Goal: Use online tool/utility

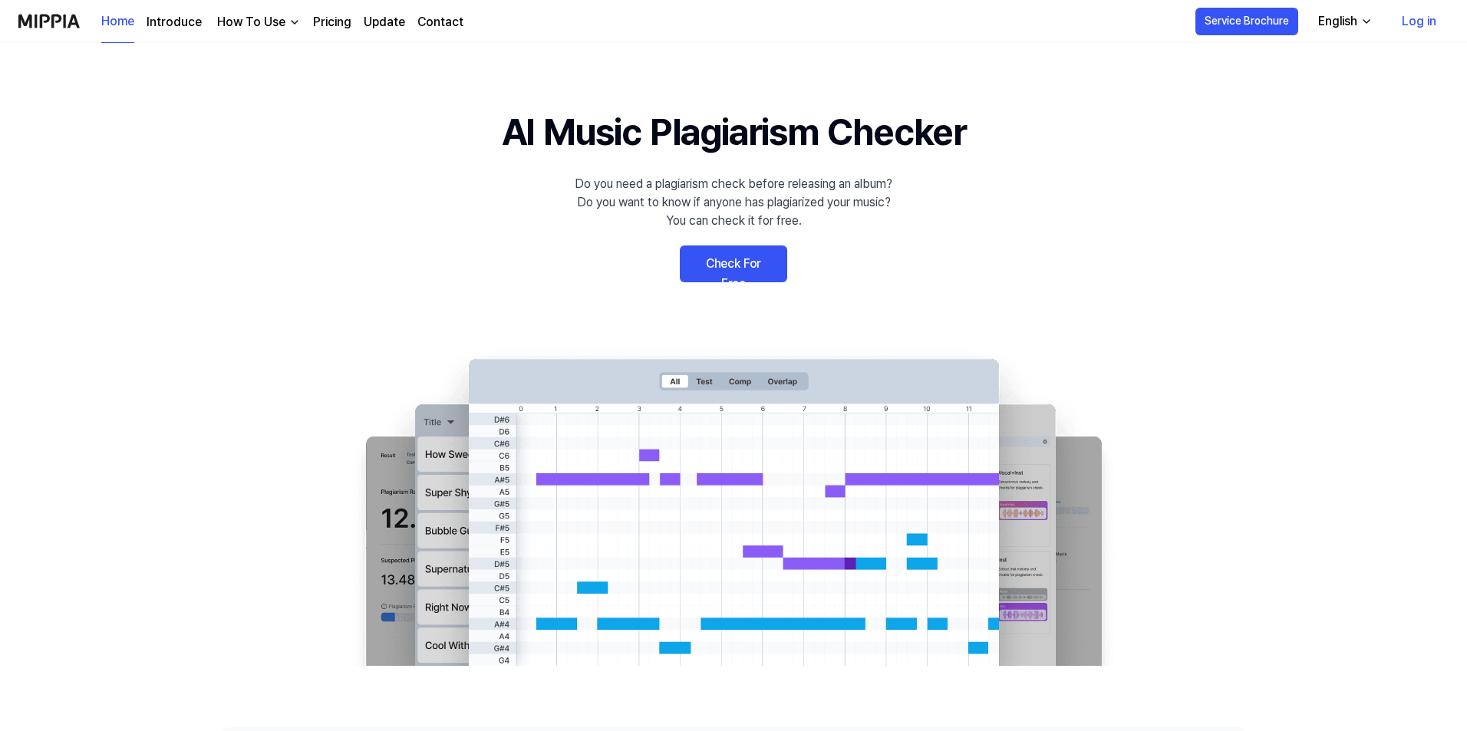
click at [744, 267] on link "Check For Free" at bounding box center [733, 264] width 107 height 37
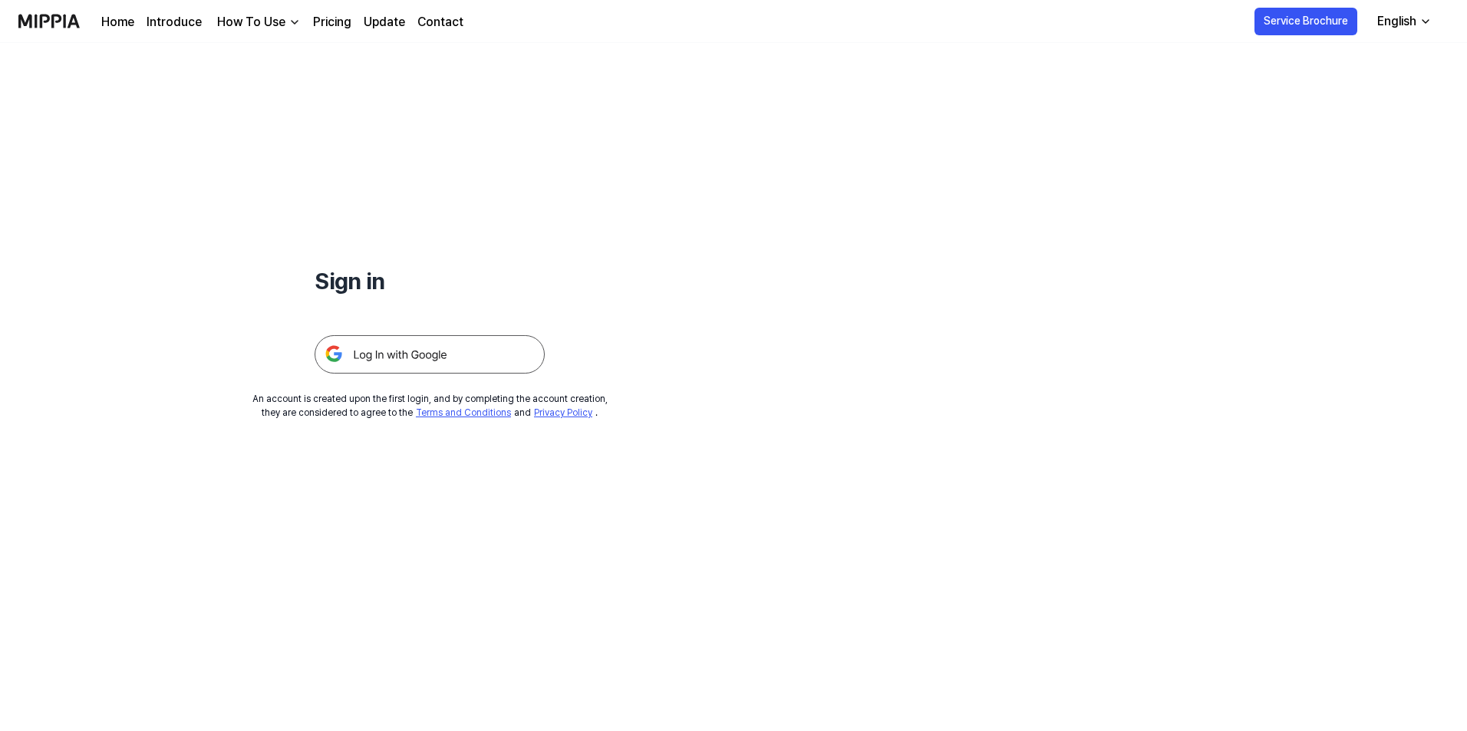
drag, startPoint x: 506, startPoint y: 345, endPoint x: 526, endPoint y: 348, distance: 20.2
click at [506, 346] on img at bounding box center [430, 354] width 230 height 38
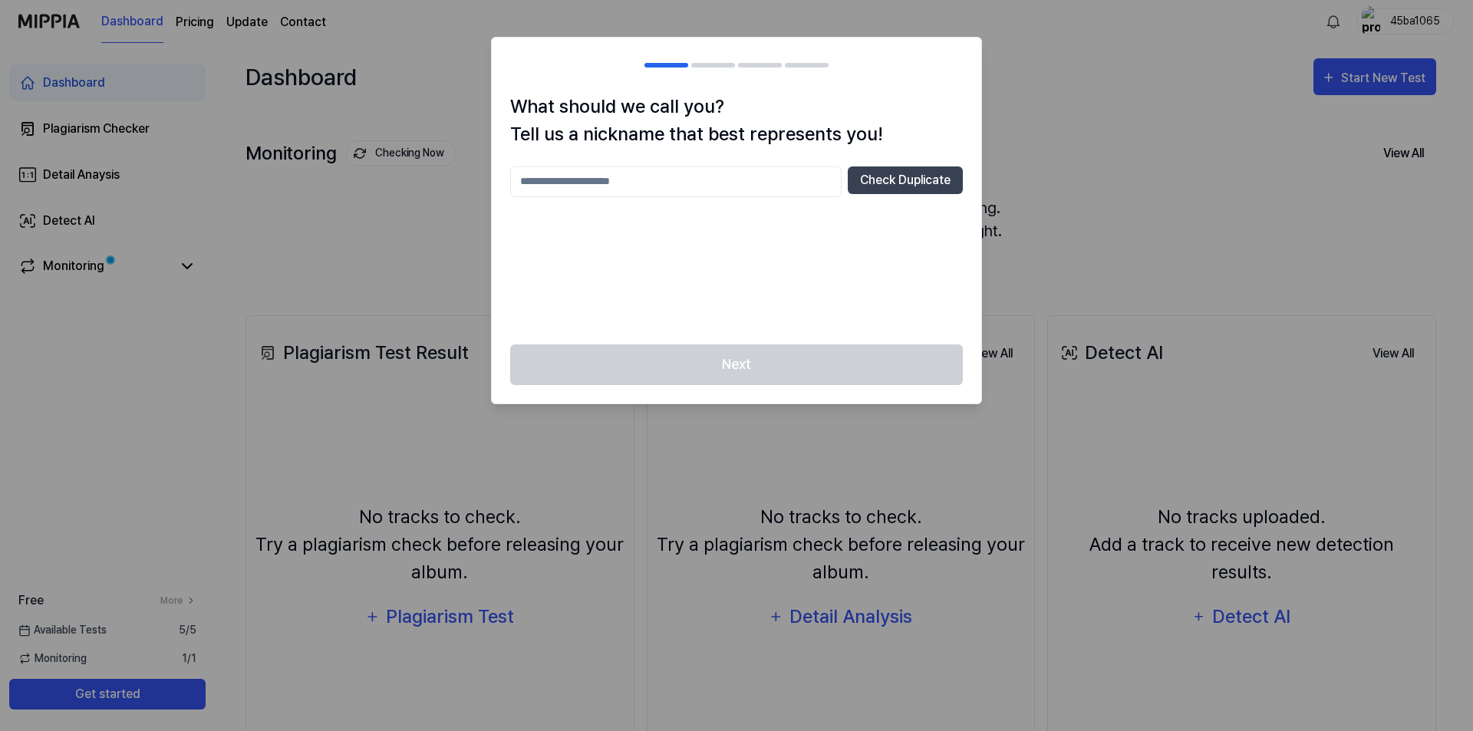
click at [730, 183] on input "text" at bounding box center [675, 182] width 331 height 31
type input "**********"
click at [941, 189] on button "Check Duplicate" at bounding box center [905, 181] width 115 height 28
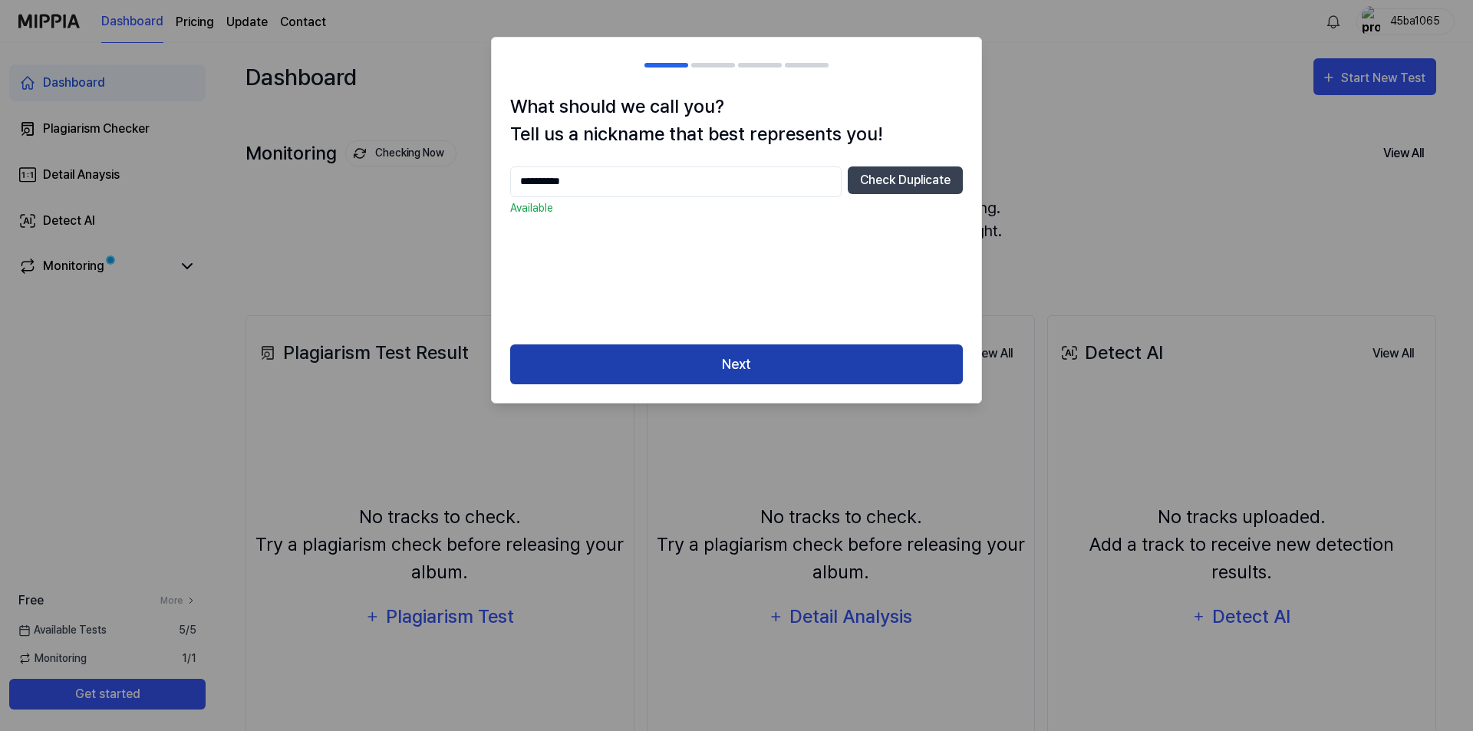
click at [774, 353] on button "Next" at bounding box center [736, 365] width 453 height 41
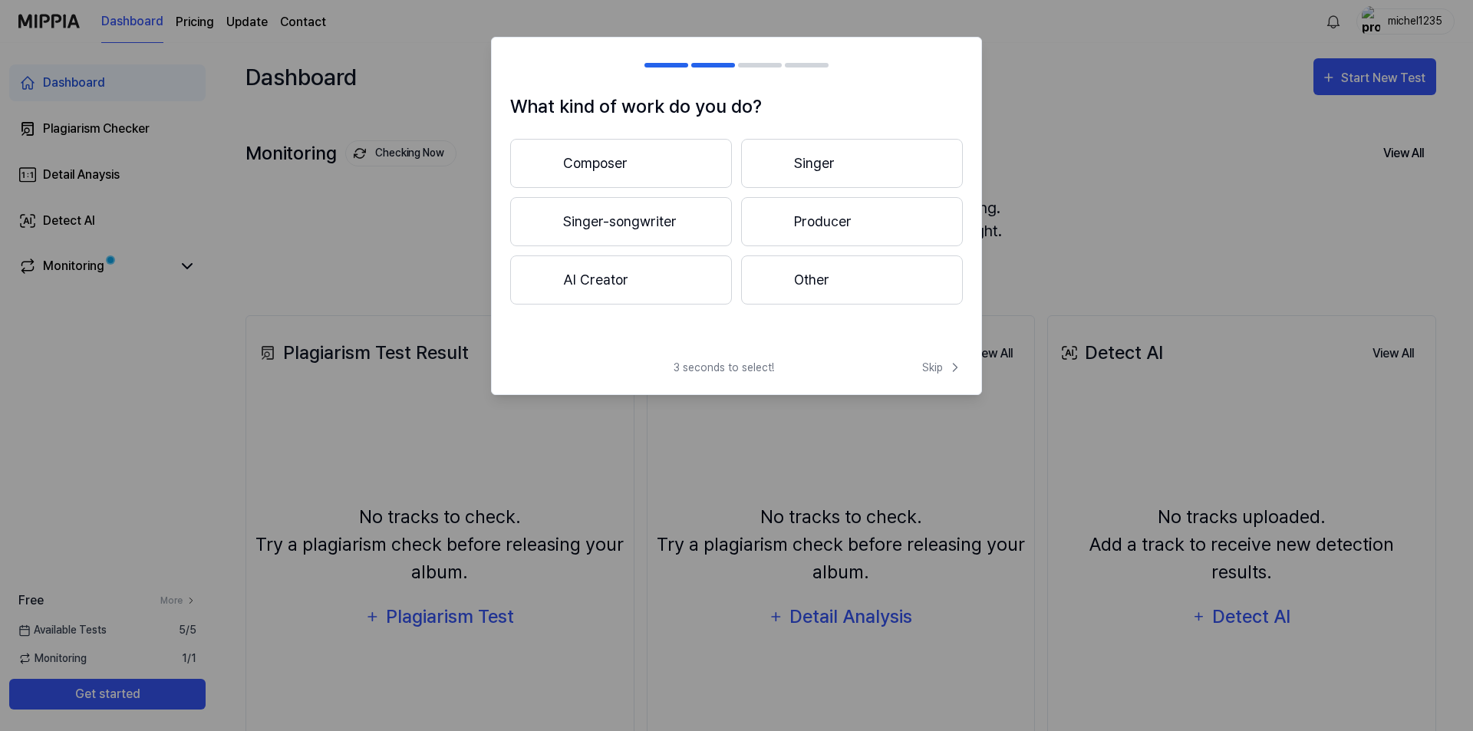
click at [697, 282] on button "AI Creator" at bounding box center [621, 280] width 222 height 49
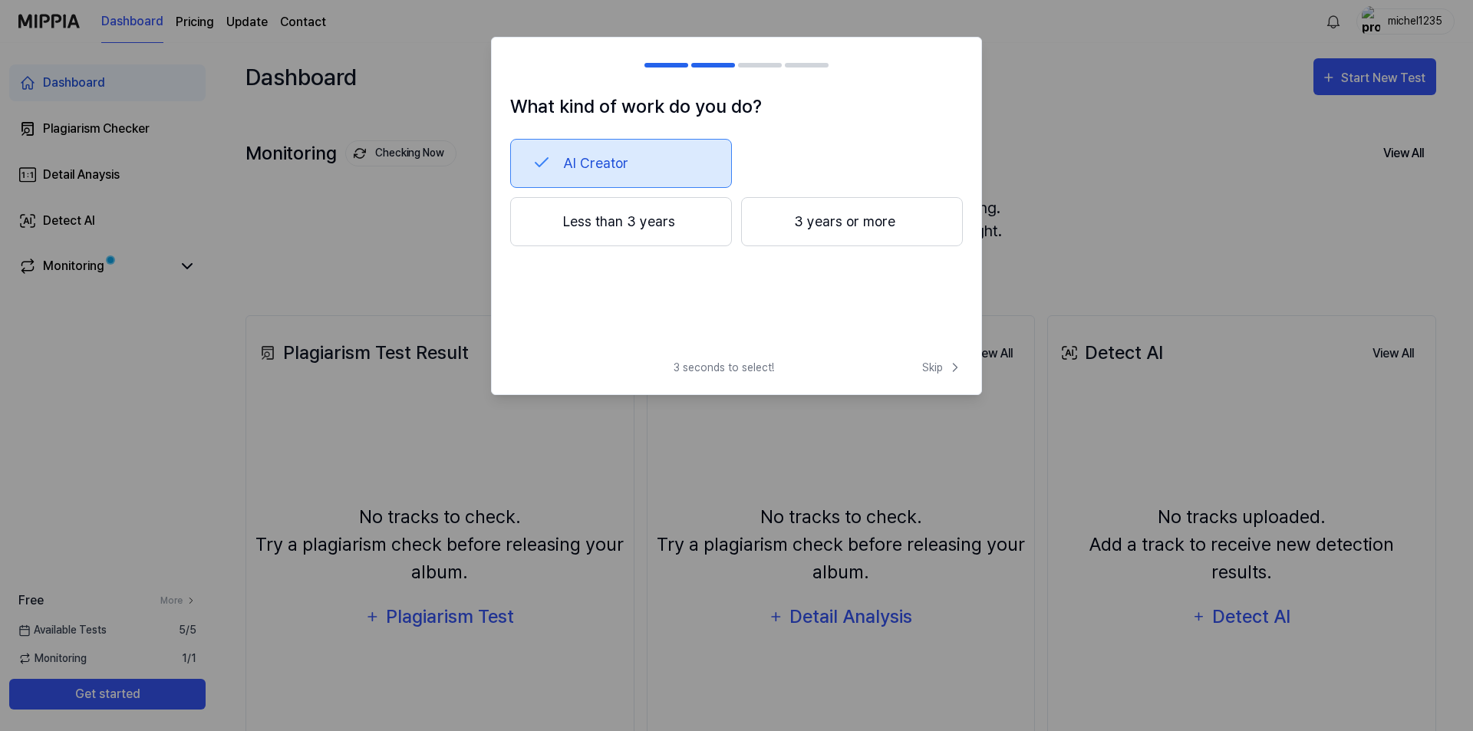
click at [653, 227] on button "Less than 3 years" at bounding box center [621, 221] width 222 height 49
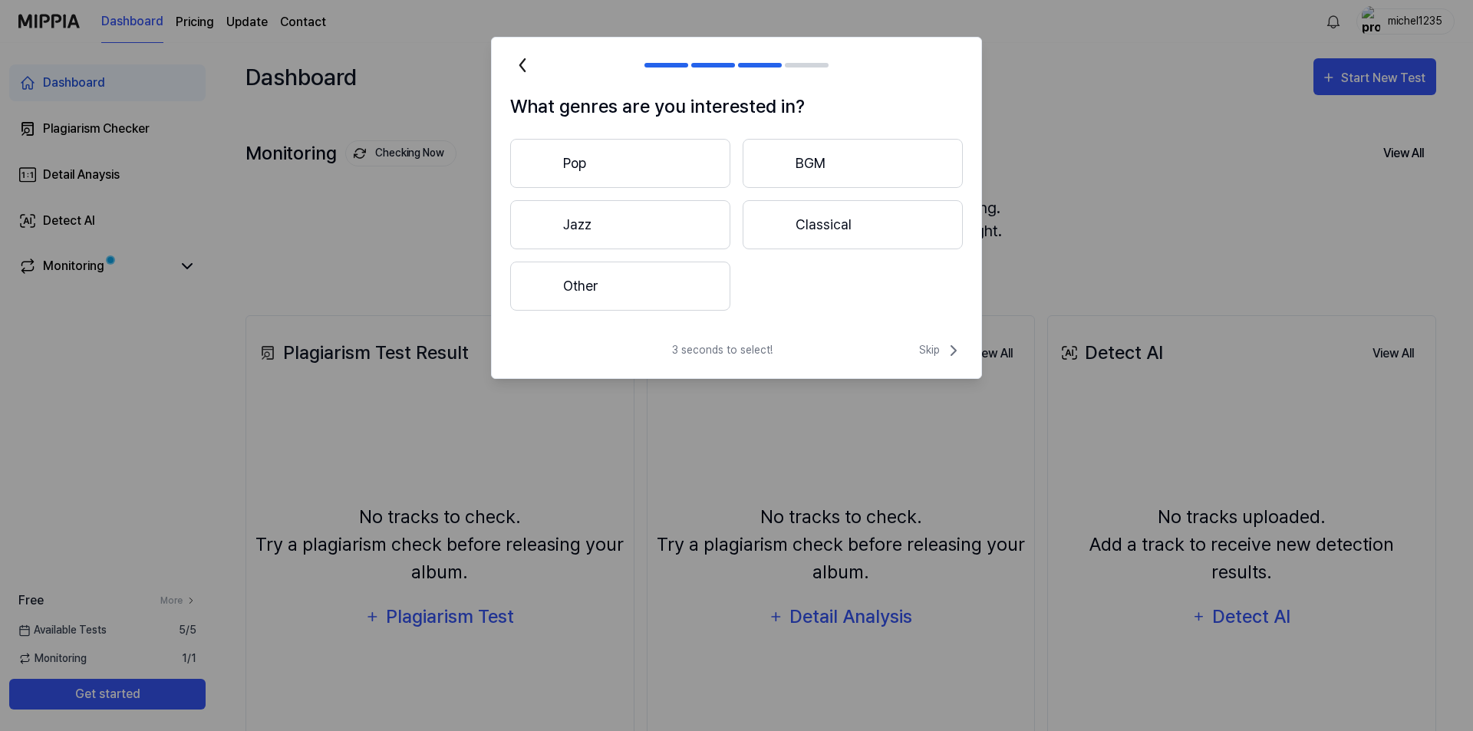
click at [629, 289] on button "Other" at bounding box center [620, 286] width 220 height 49
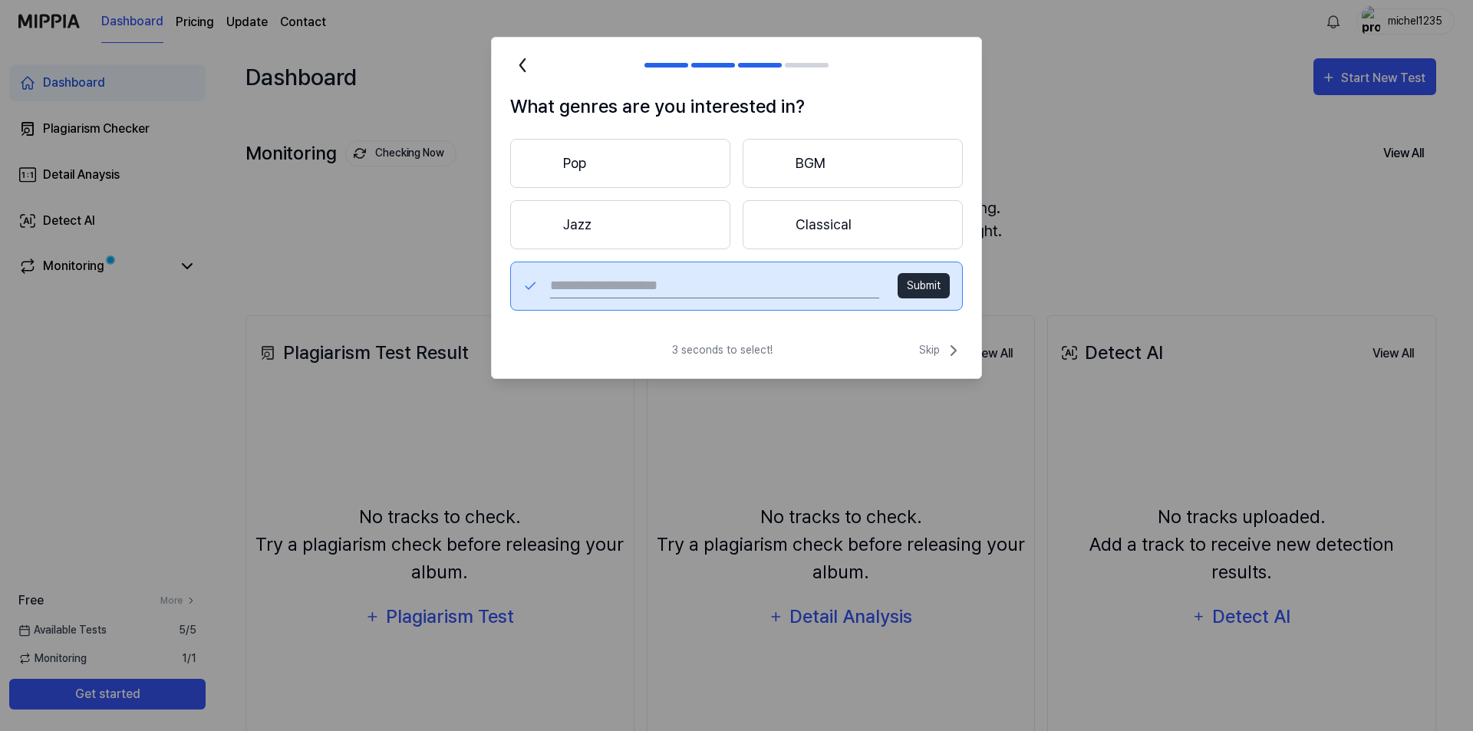
click at [789, 276] on input "text" at bounding box center [714, 286] width 329 height 25
click at [760, 285] on input "text" at bounding box center [714, 286] width 329 height 25
type input "******"
click at [928, 286] on button "Submit" at bounding box center [924, 285] width 52 height 25
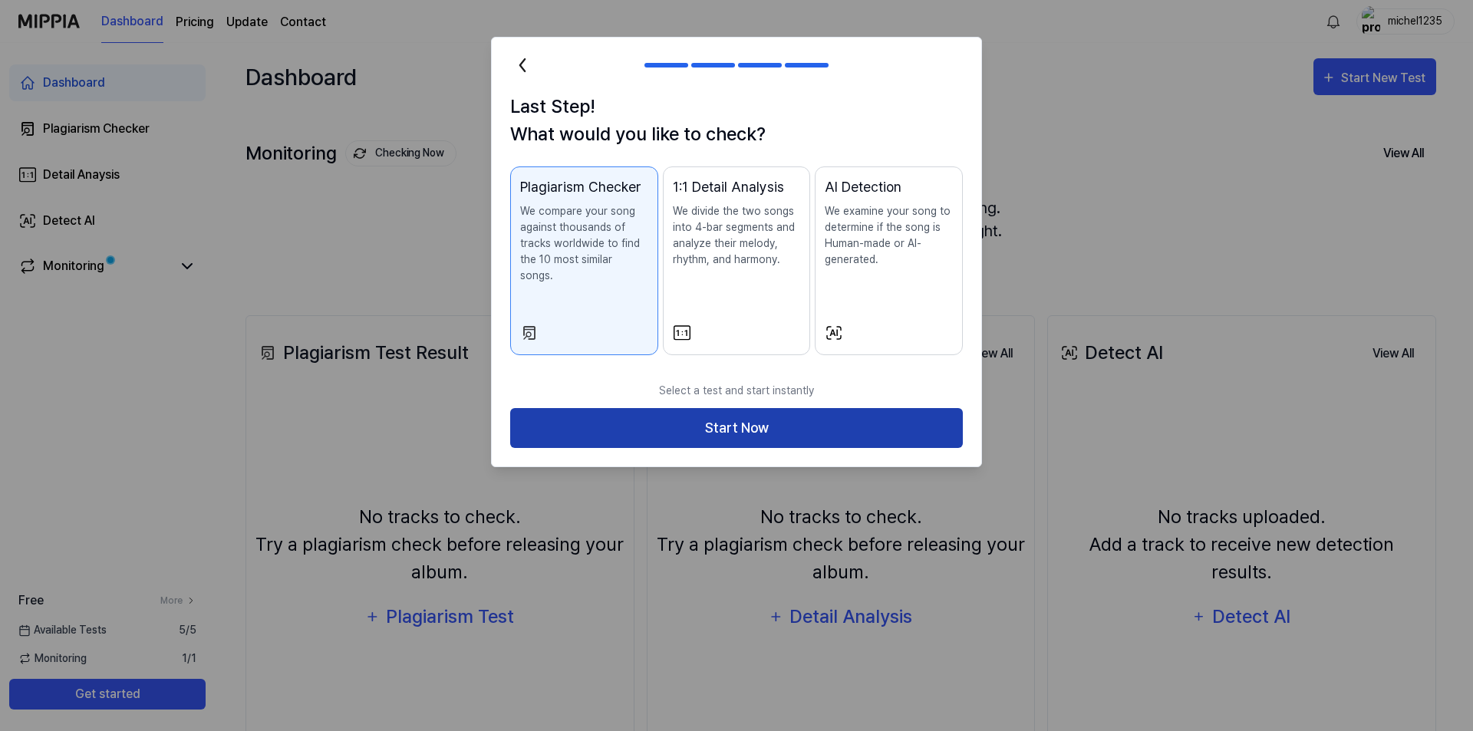
click at [729, 408] on button "Start Now" at bounding box center [736, 428] width 453 height 41
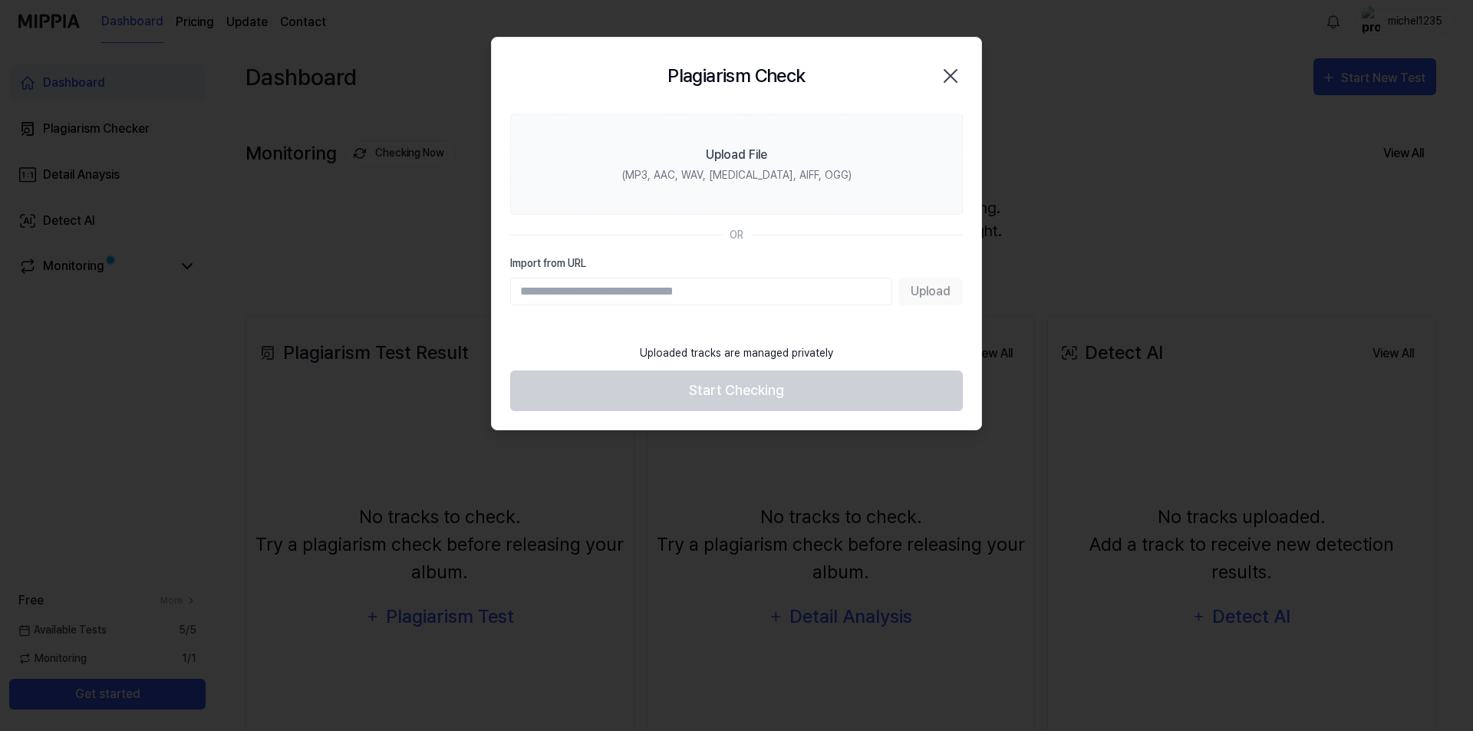
drag, startPoint x: 678, startPoint y: 285, endPoint x: 806, endPoint y: 302, distance: 129.9
click at [678, 285] on input "Import from URL" at bounding box center [701, 292] width 382 height 28
paste input "**********"
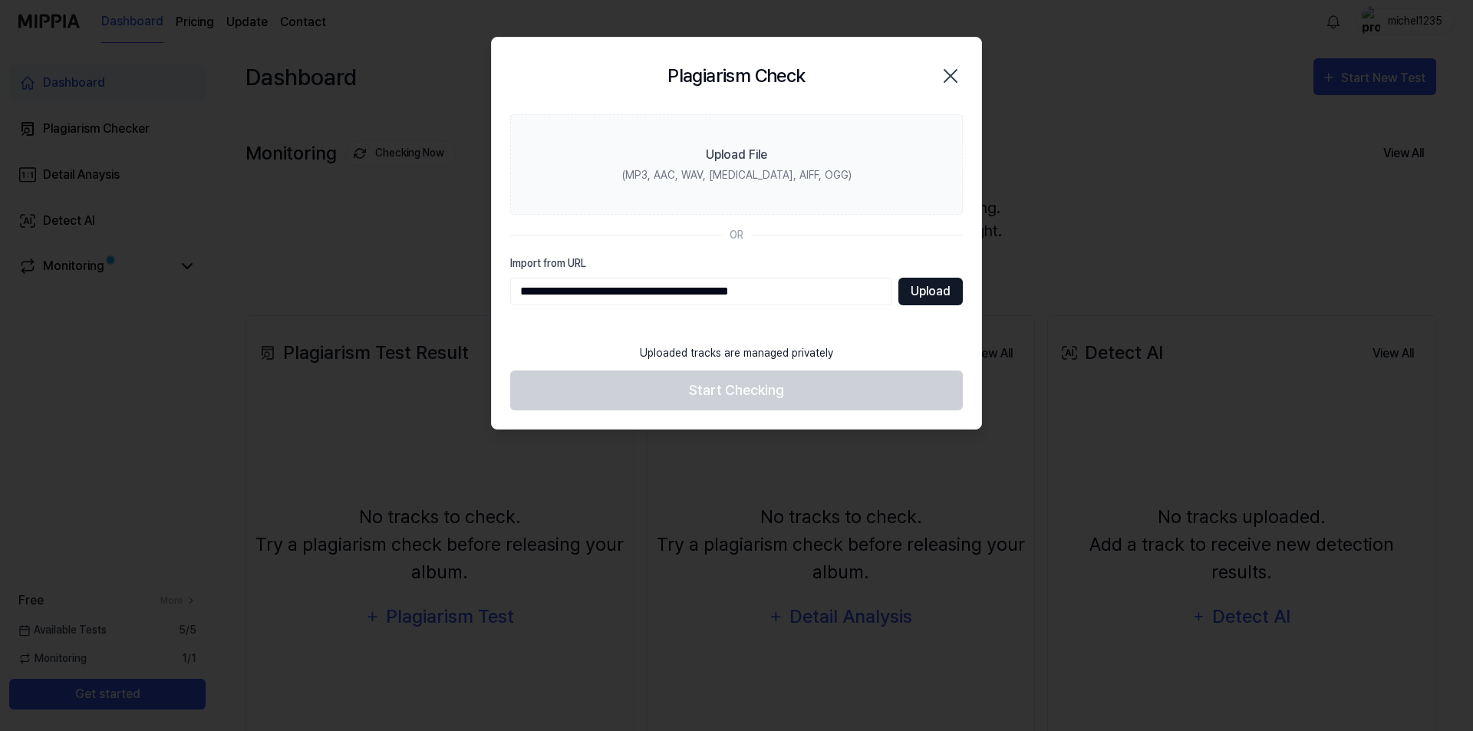
type input "**********"
click at [932, 294] on button "Upload" at bounding box center [931, 292] width 64 height 28
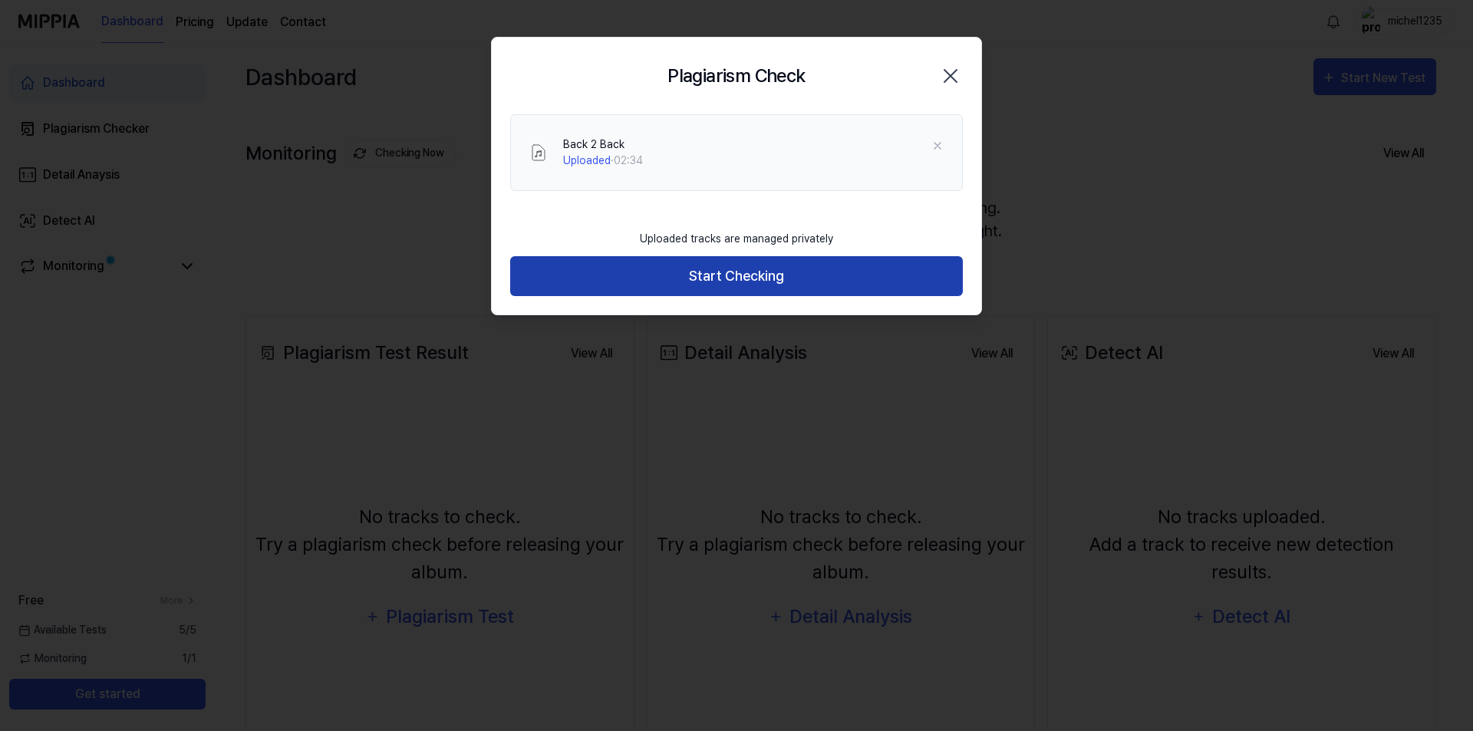
click at [757, 274] on button "Start Checking" at bounding box center [736, 276] width 453 height 41
